Goal: Feedback & Contribution: Contribute content

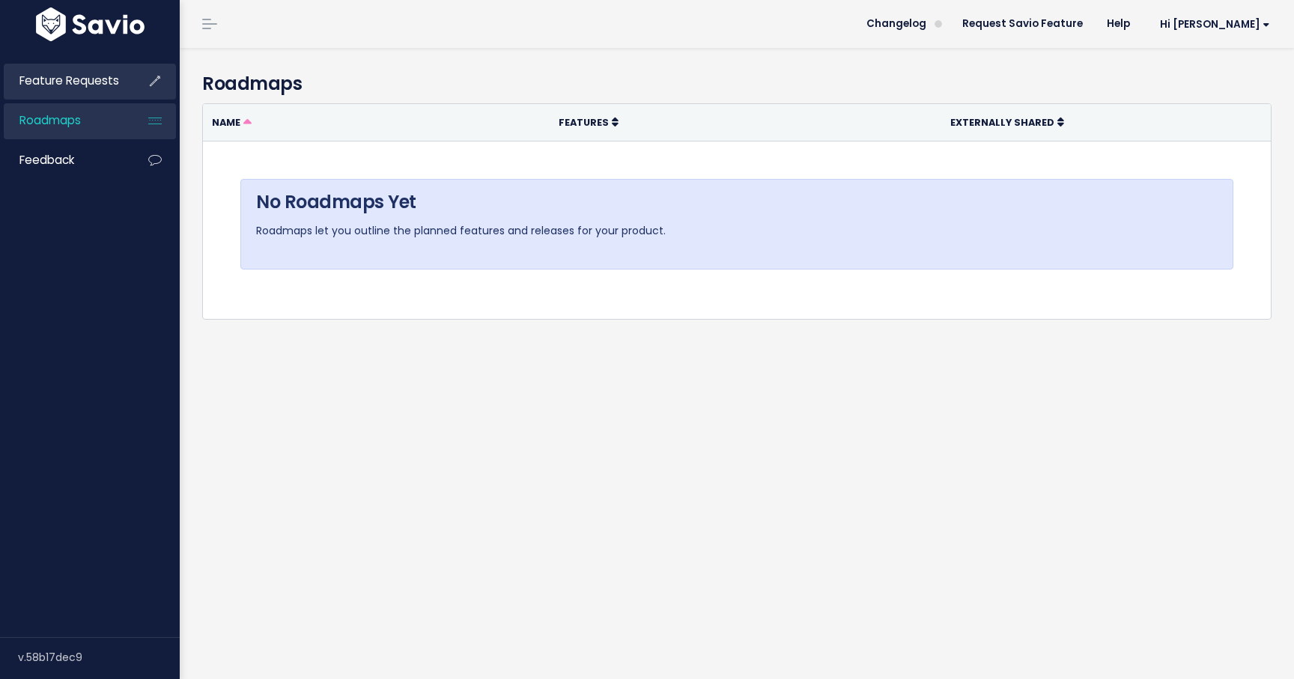
click at [125, 84] on li "Feature Requests" at bounding box center [90, 82] width 172 height 36
click at [85, 77] on span "Feature Requests" at bounding box center [69, 81] width 100 height 16
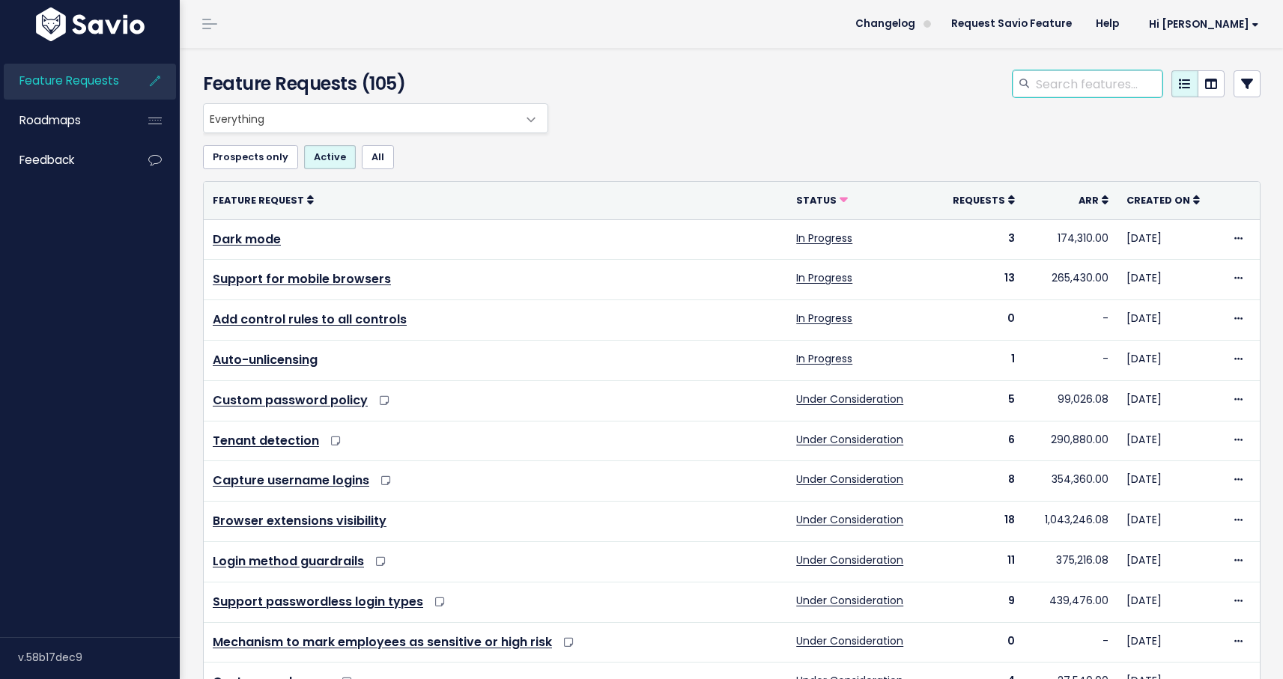
click at [1034, 88] on input "search" at bounding box center [1098, 83] width 128 height 27
type input "a"
type input "category"
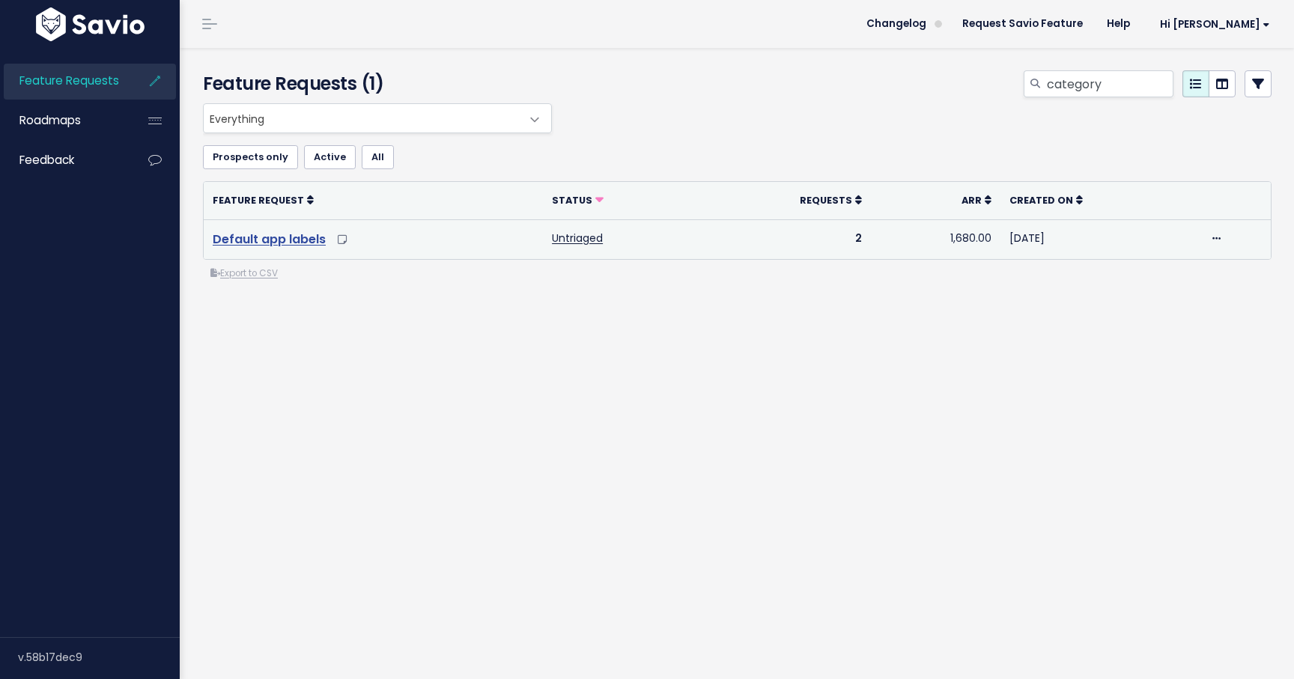
click at [278, 234] on link "Default app labels" at bounding box center [269, 239] width 113 height 17
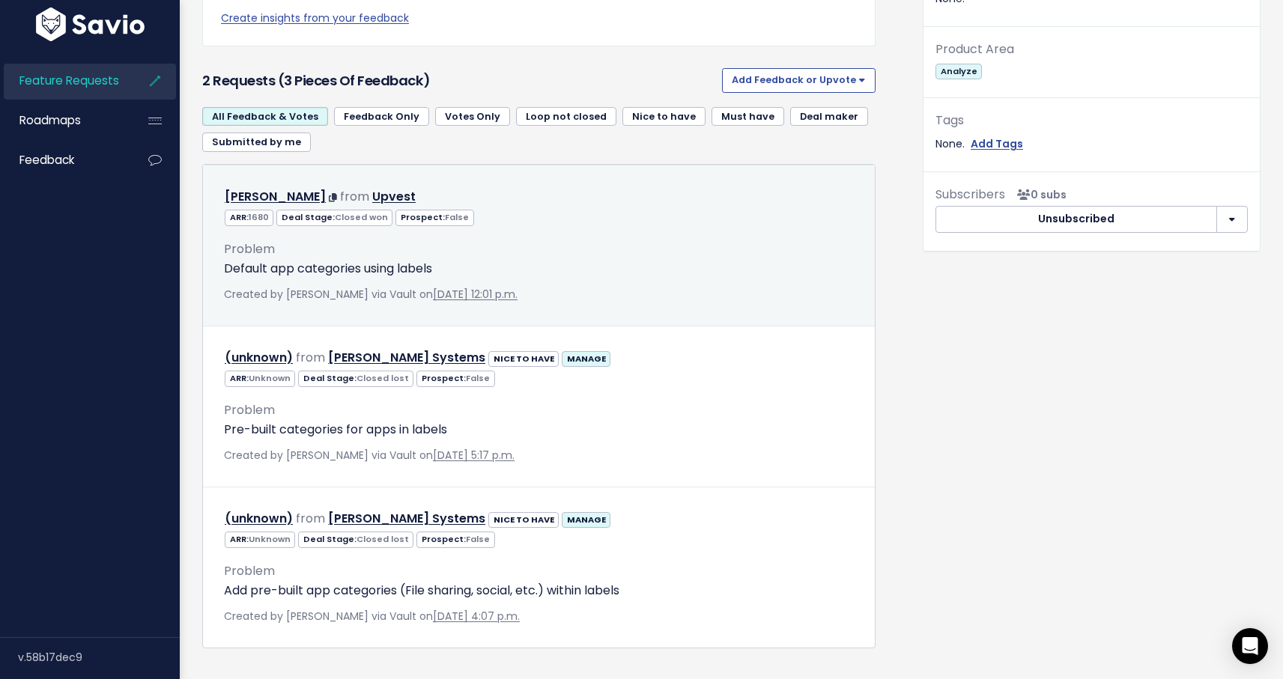
scroll to position [514, 0]
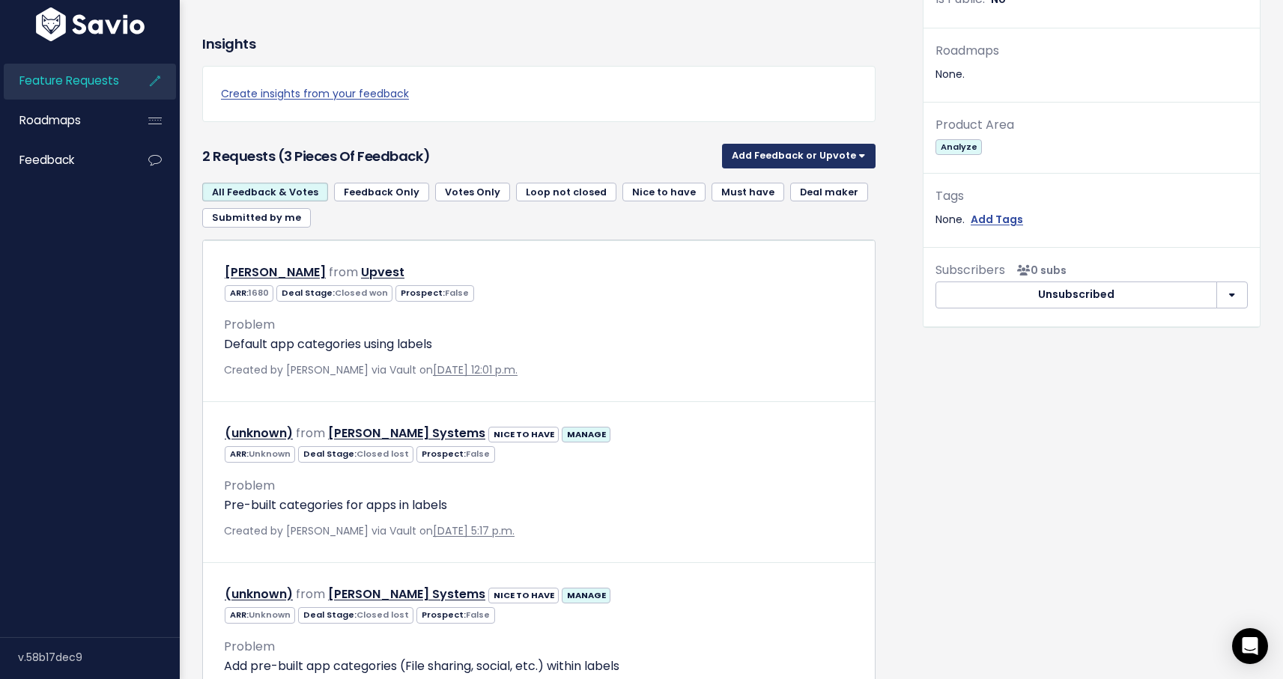
click at [775, 156] on button "Add Feedback or Upvote" at bounding box center [799, 156] width 154 height 24
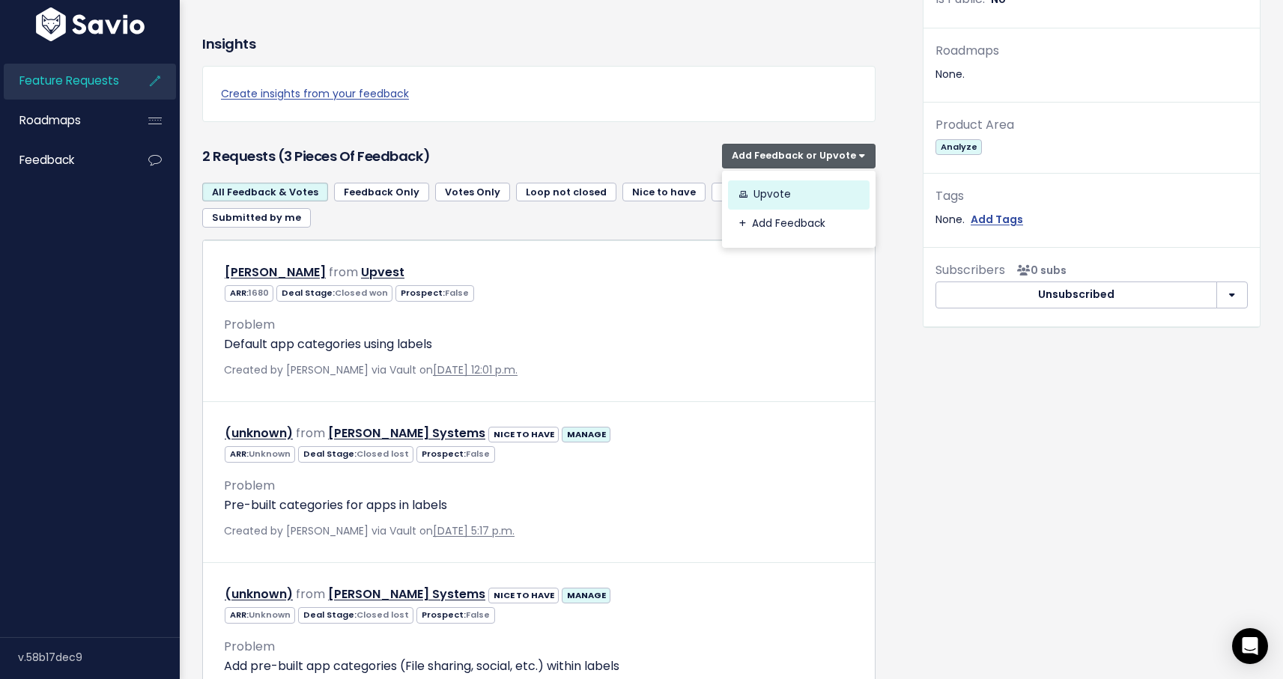
click at [763, 196] on link "Upvote" at bounding box center [799, 194] width 142 height 29
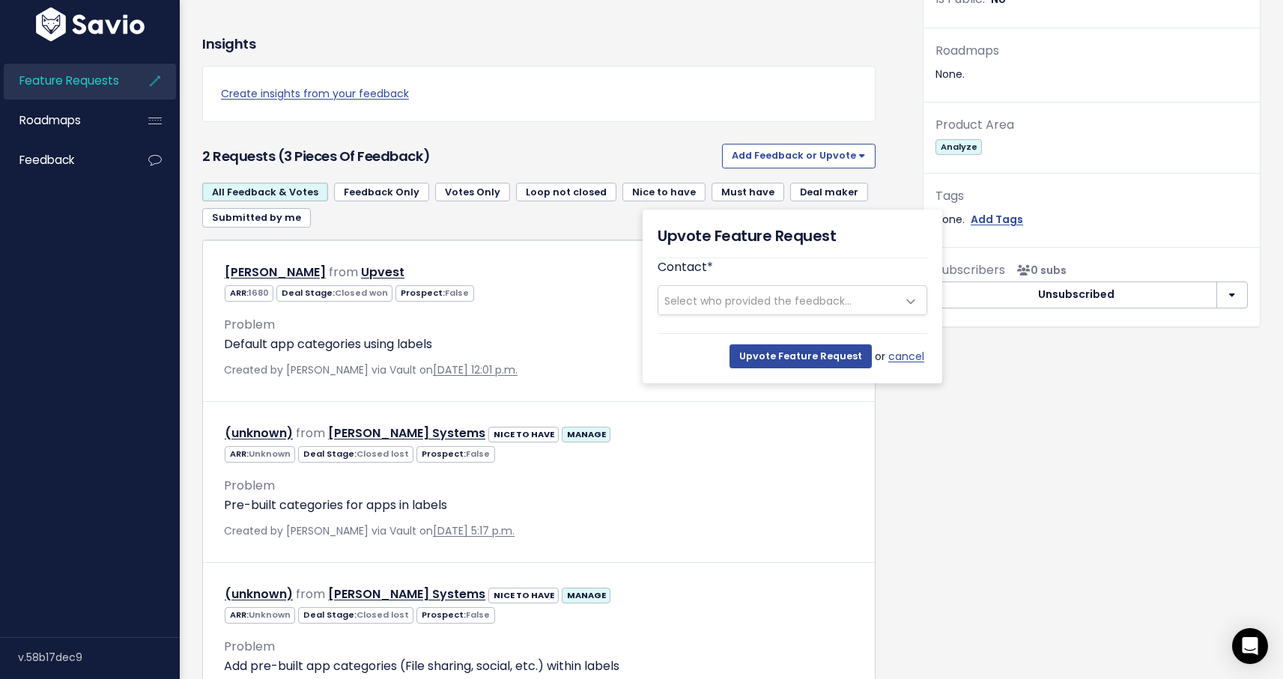
click at [793, 303] on span "Select who provided the feedback..." at bounding box center [757, 301] width 187 height 15
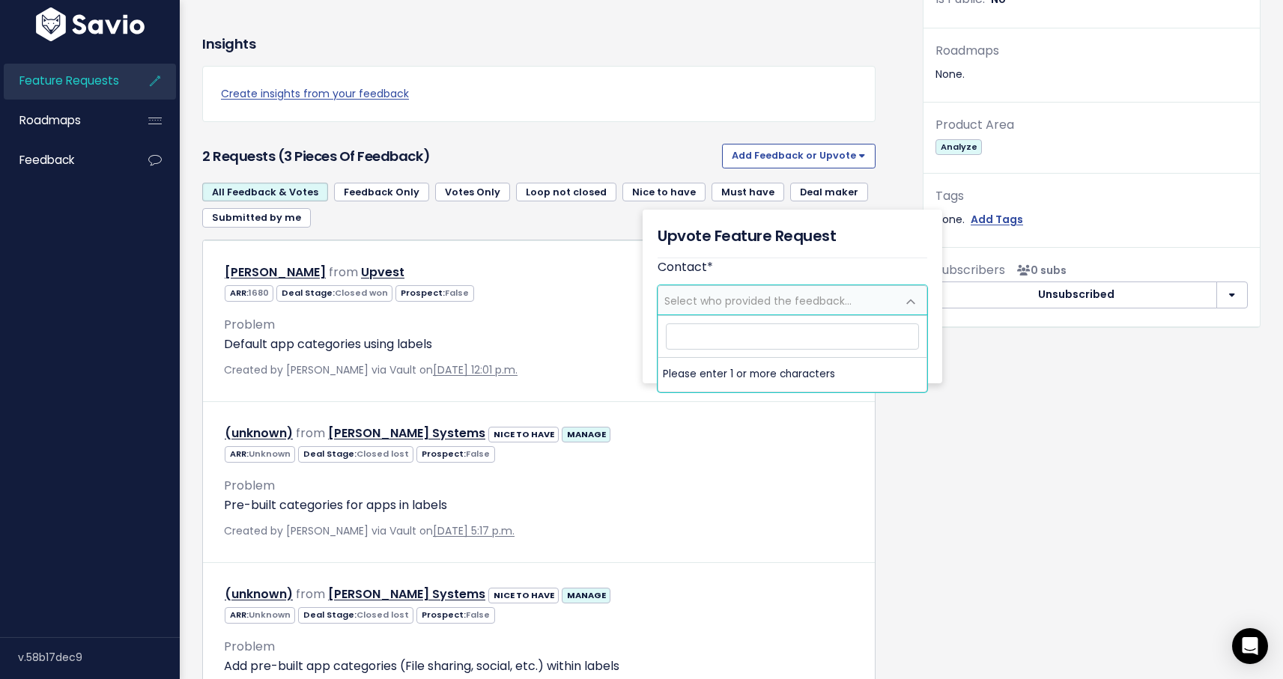
click at [793, 303] on span "Select who provided the feedback..." at bounding box center [757, 301] width 187 height 15
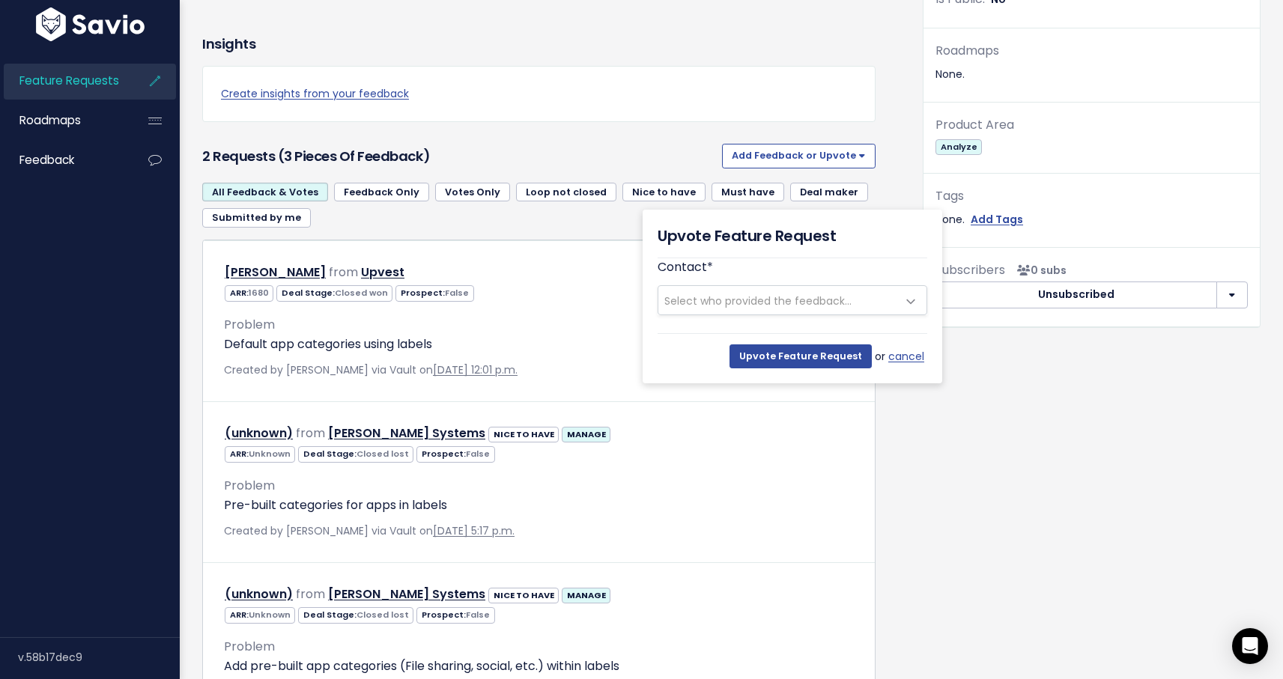
click at [793, 302] on span "Select who provided the feedback..." at bounding box center [757, 301] width 187 height 15
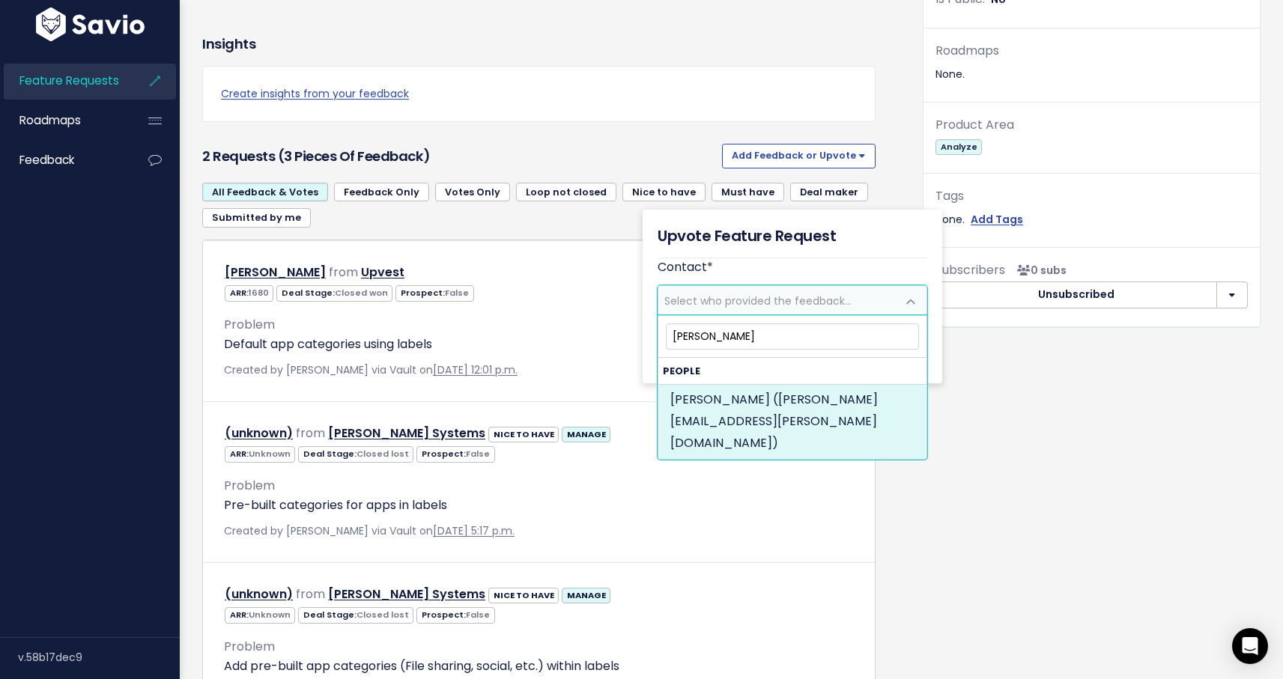
type input "scott bryan"
select select "87104653"
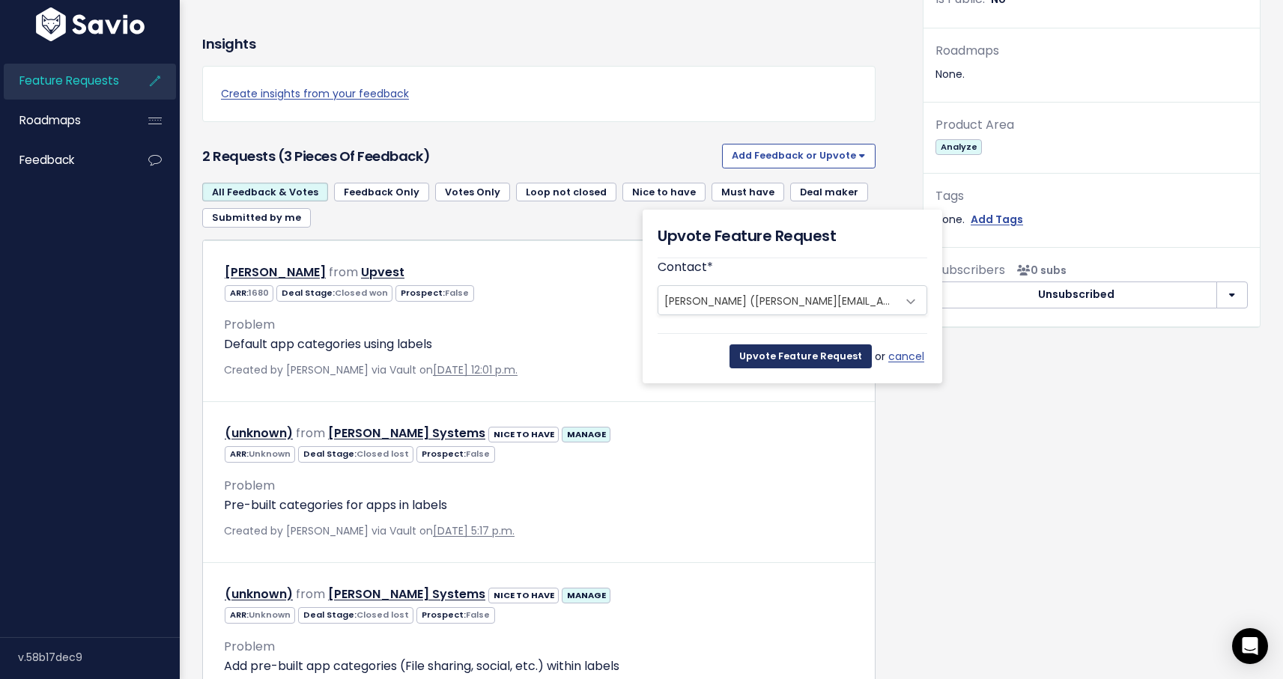
click at [830, 352] on input "Upvote Feature Request" at bounding box center [800, 356] width 142 height 24
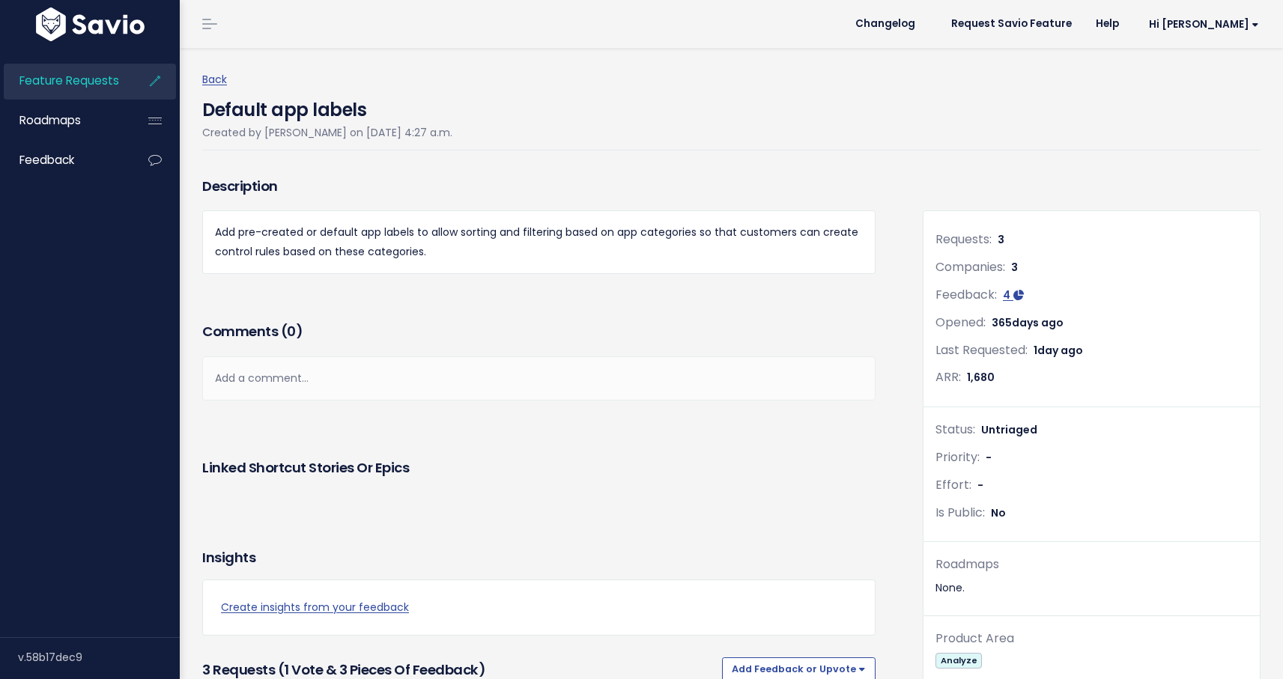
scroll to position [514, 0]
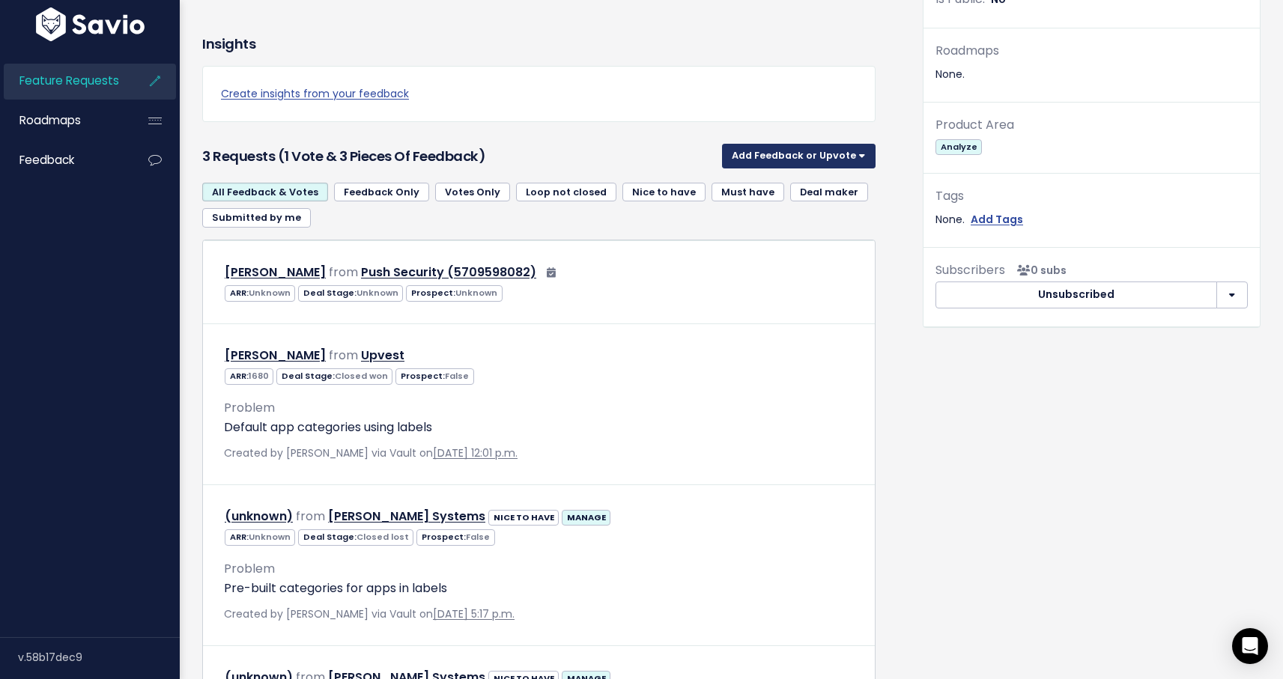
click at [798, 154] on button "Add Feedback or Upvote" at bounding box center [799, 156] width 154 height 24
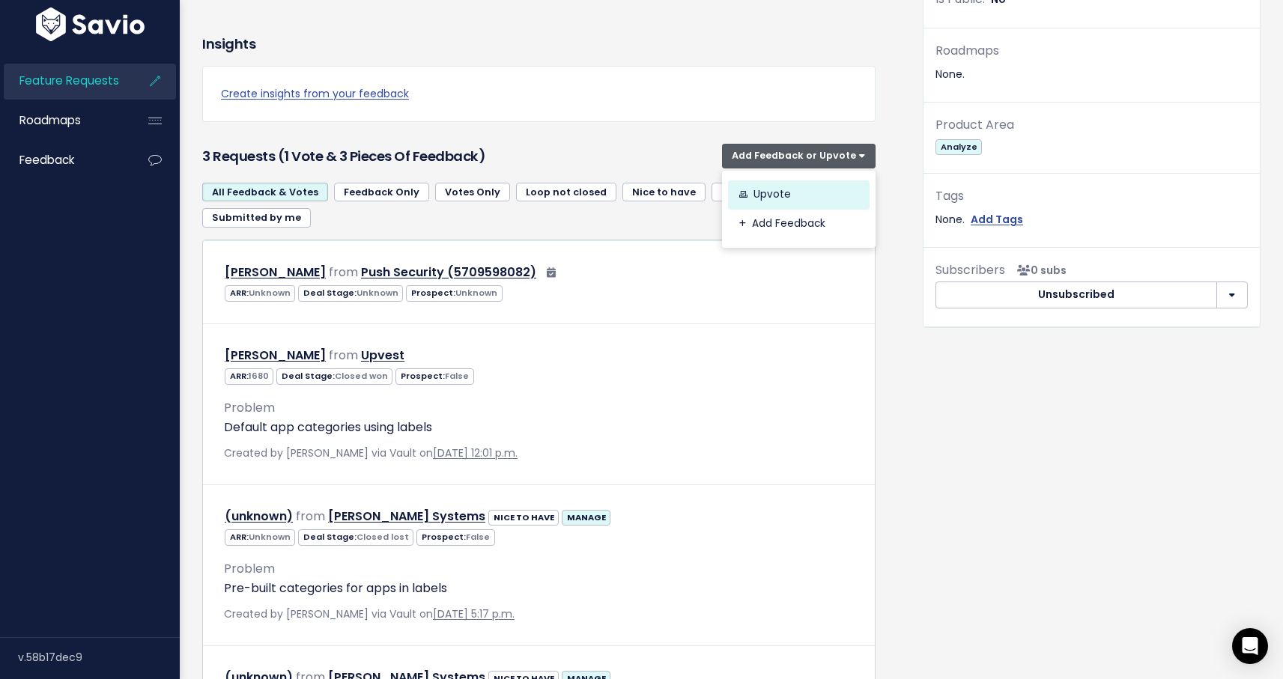
click at [787, 203] on link "Upvote" at bounding box center [799, 194] width 142 height 29
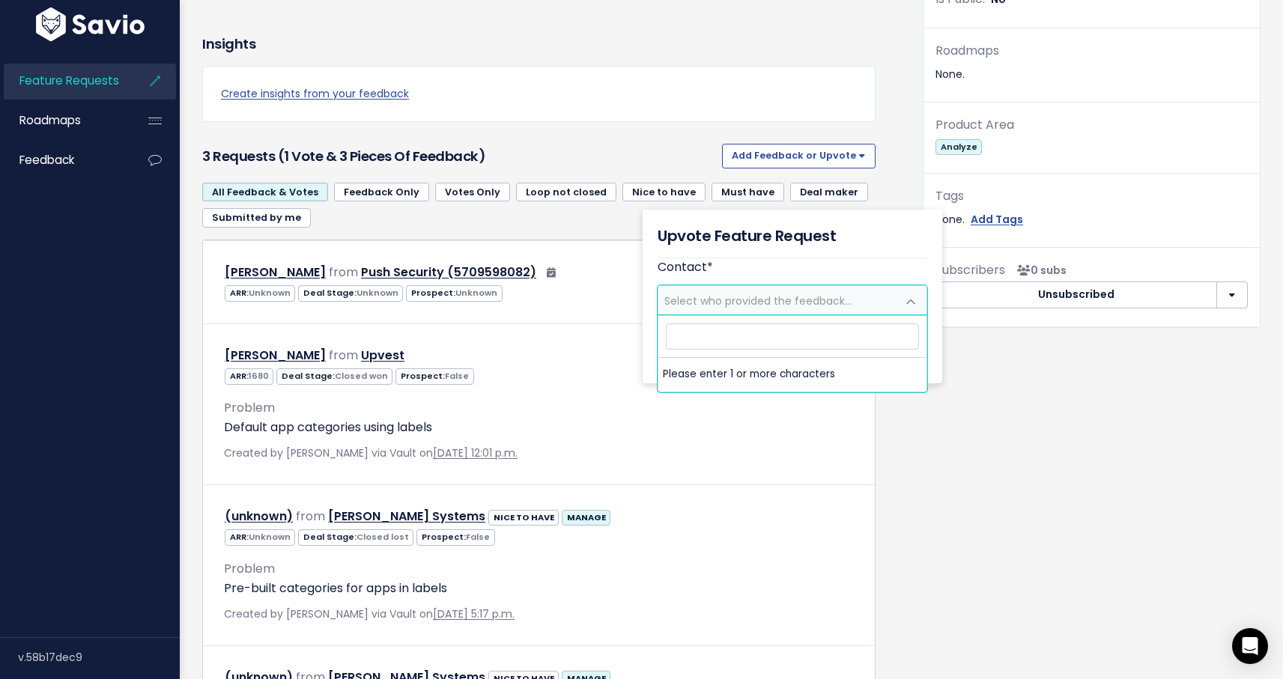
click at [804, 291] on span "Select who provided the feedback..." at bounding box center [777, 300] width 238 height 28
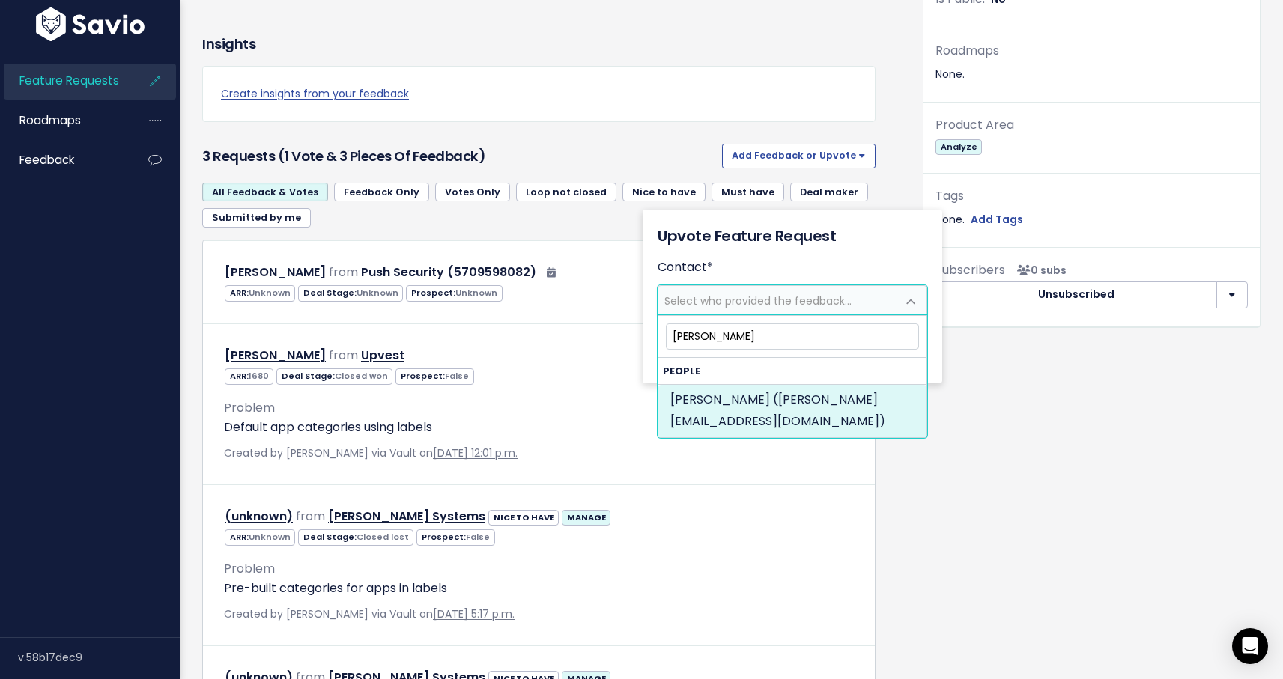
type input "thomas ramp"
select select "86422009"
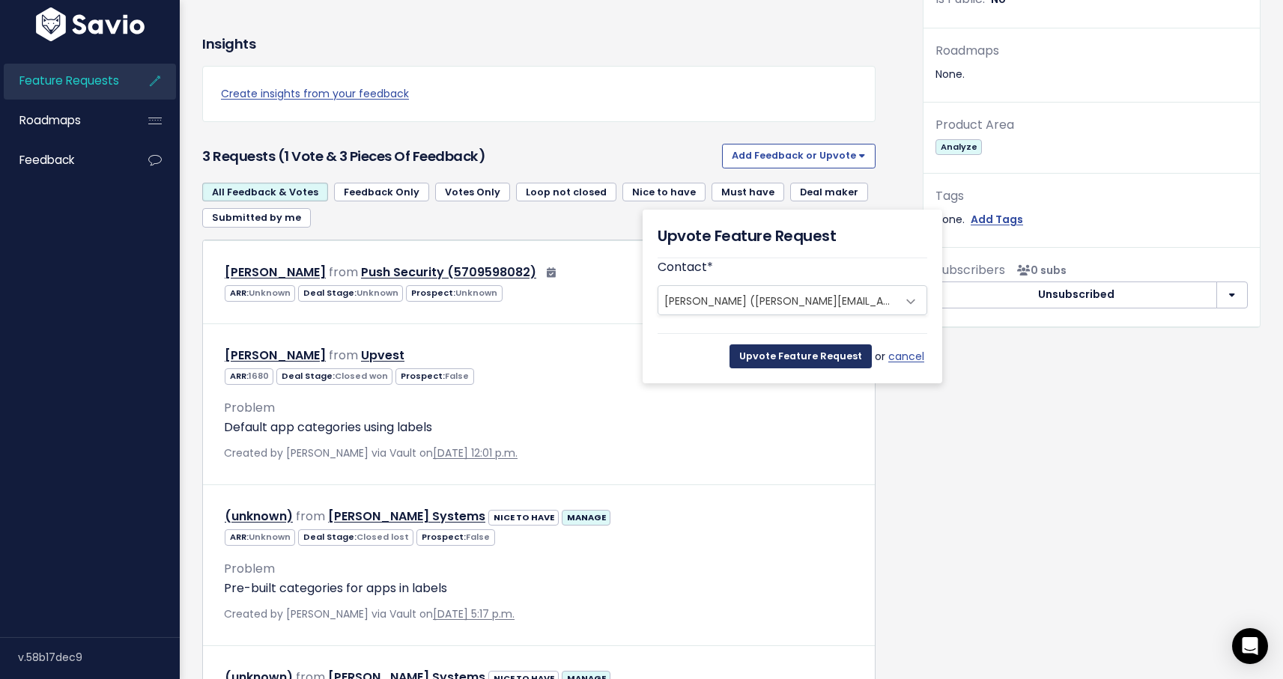
click at [834, 359] on input "Upvote Feature Request" at bounding box center [800, 356] width 142 height 24
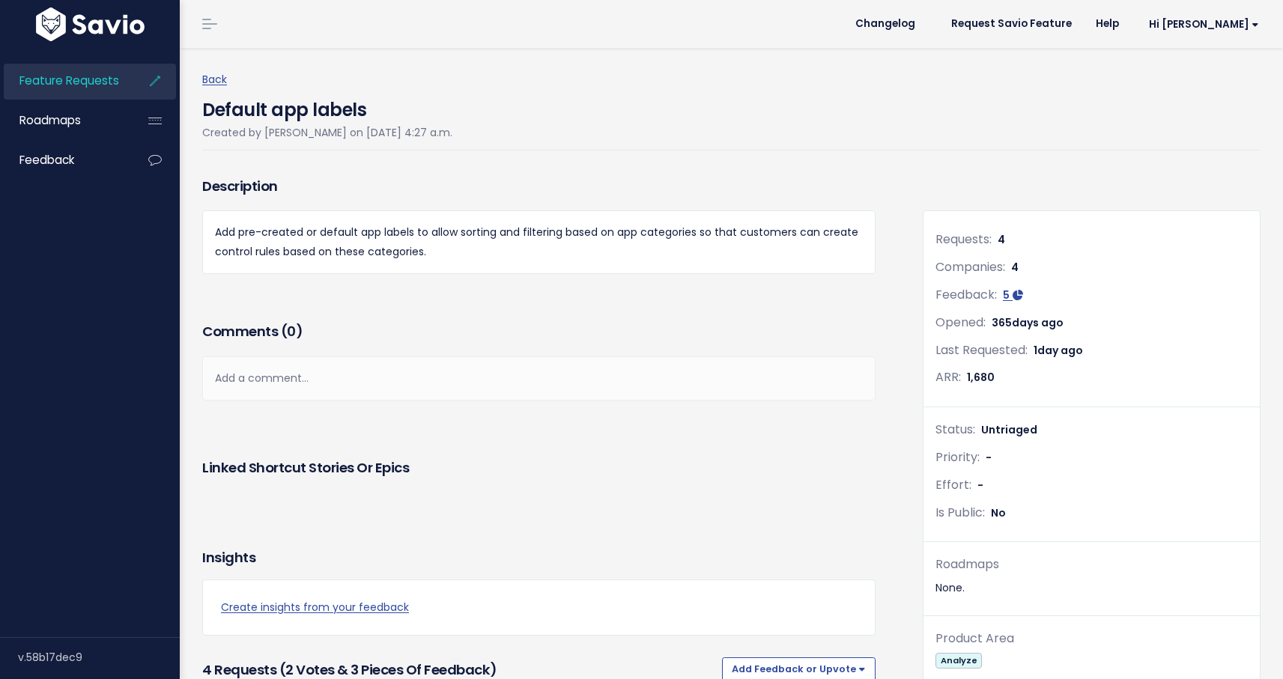
scroll to position [514, 0]
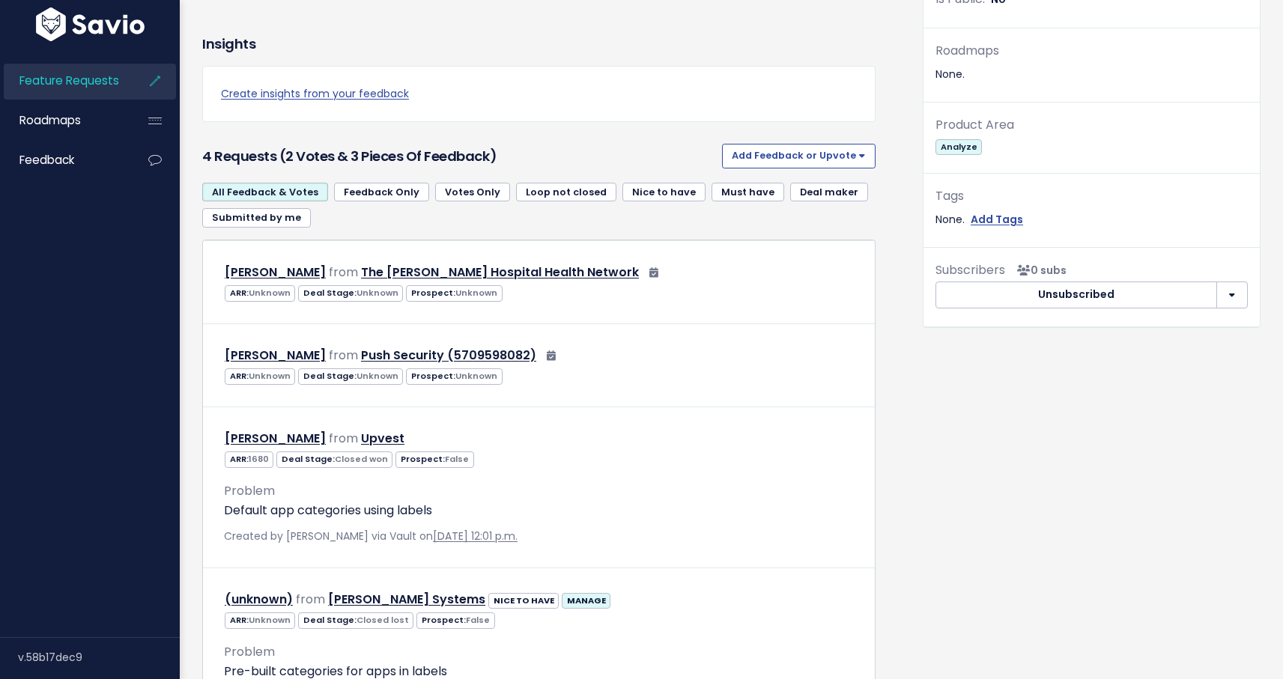
click at [888, 423] on div "Description Add pre-created or default app labels to allow sorting and filterin…" at bounding box center [551, 295] width 720 height 1272
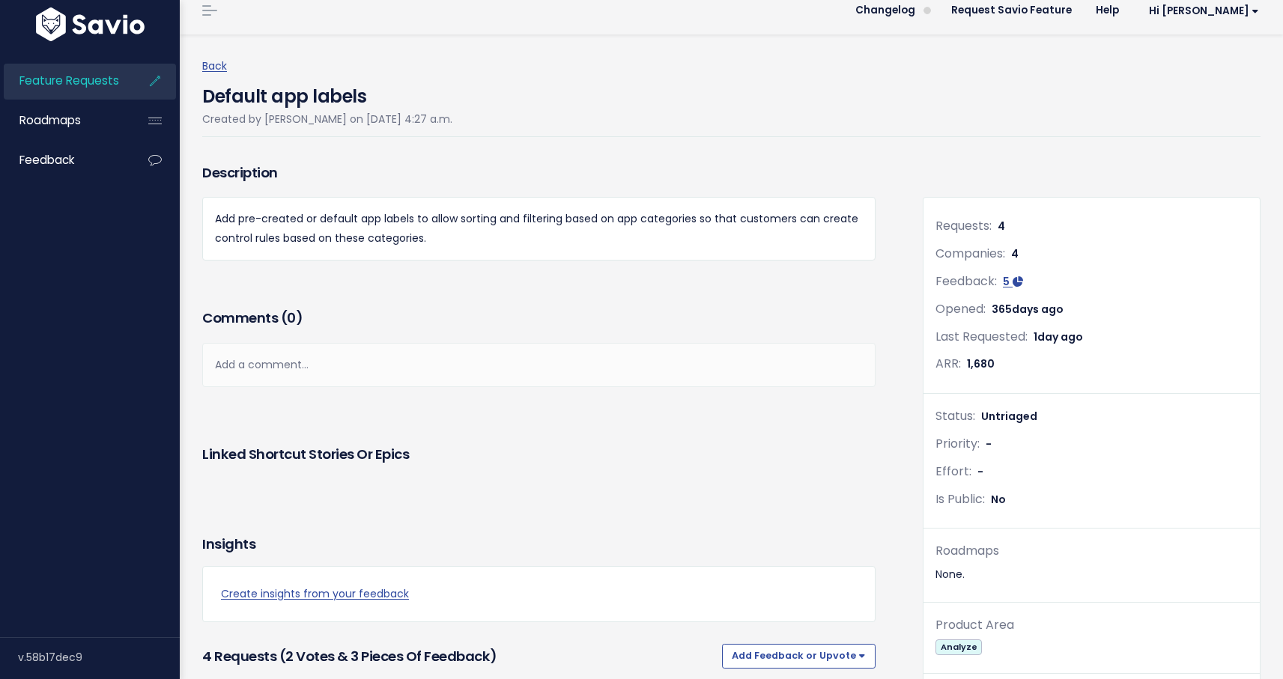
scroll to position [538, 0]
